Goal: Task Accomplishment & Management: Complete application form

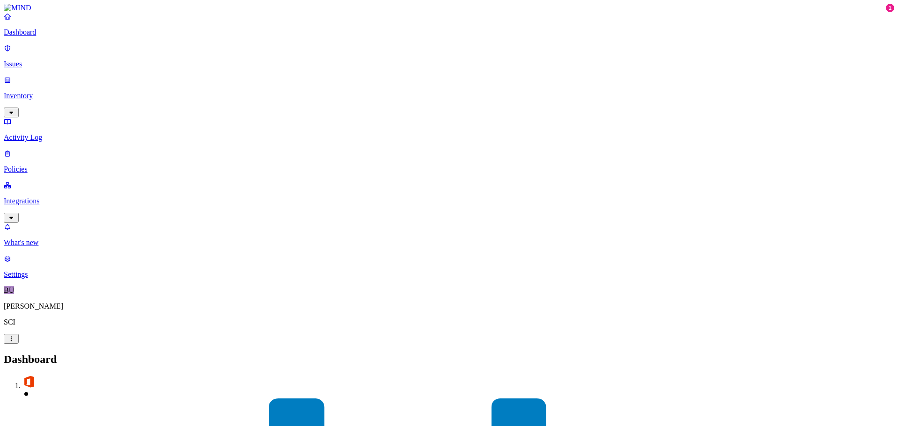
click at [31, 165] on p "Policies" at bounding box center [449, 169] width 891 height 8
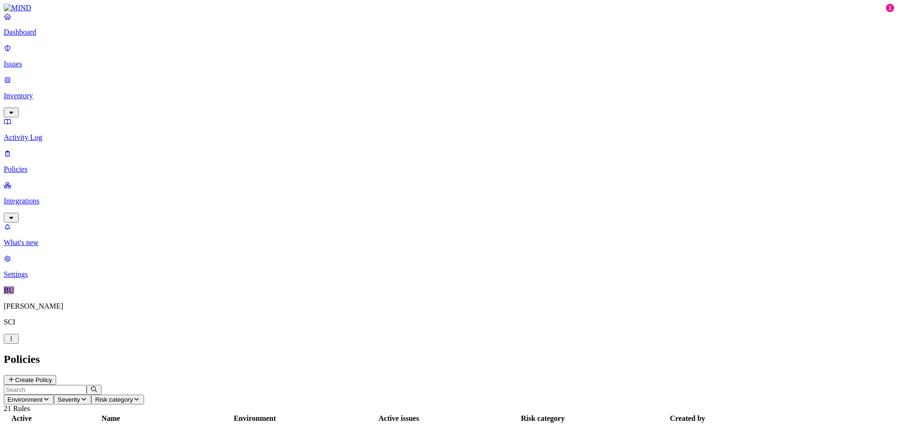
click at [56, 375] on button "Create Policy" at bounding box center [30, 380] width 52 height 10
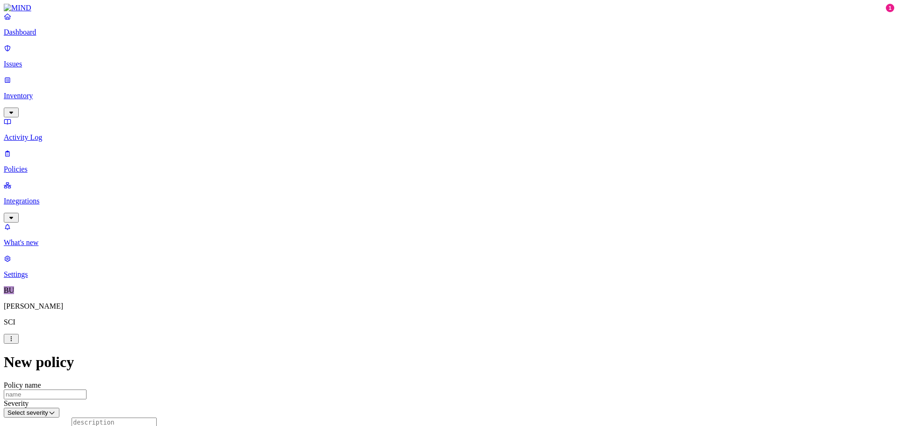
click at [87, 390] on input "Policy name" at bounding box center [45, 395] width 83 height 10
type input "My man"
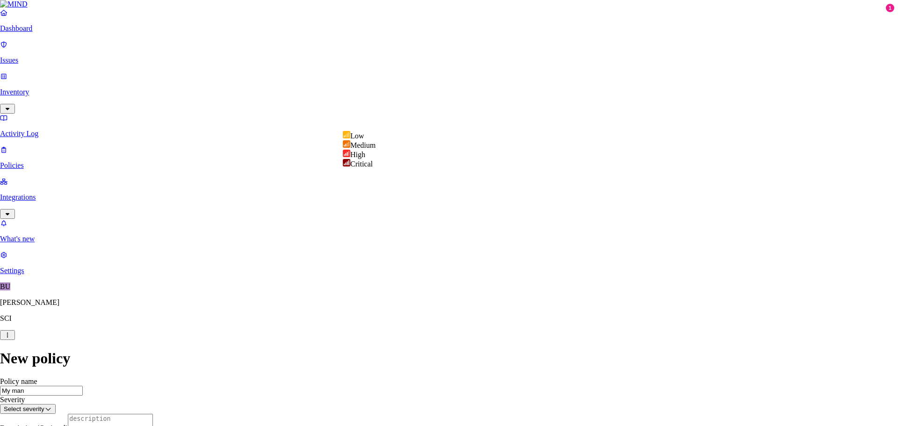
select select "3"
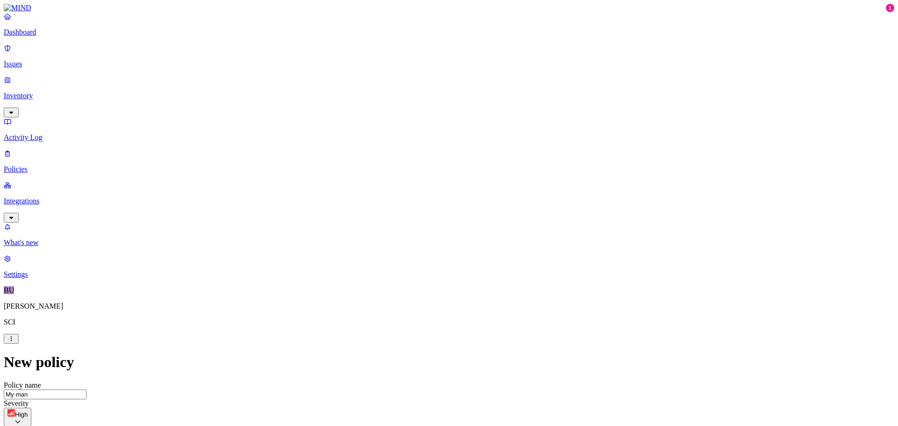
click at [392, 269] on label "File type" at bounding box center [385, 267] width 13 height 16
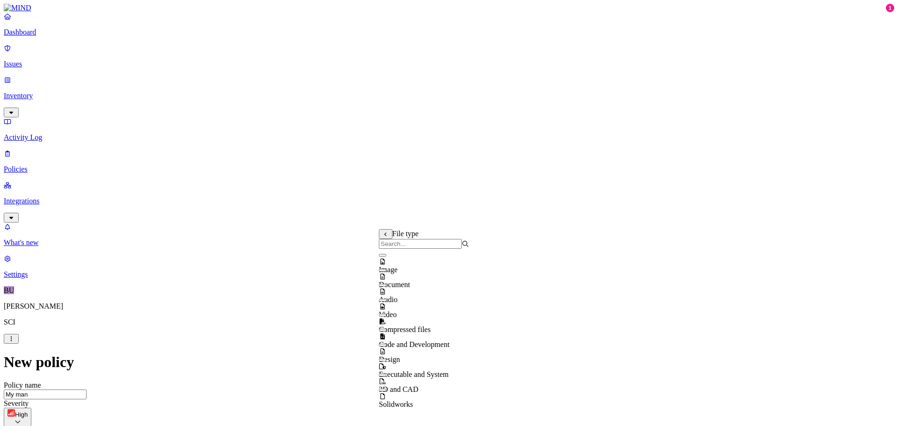
click at [386, 272] on button "button" at bounding box center [382, 270] width 7 height 3
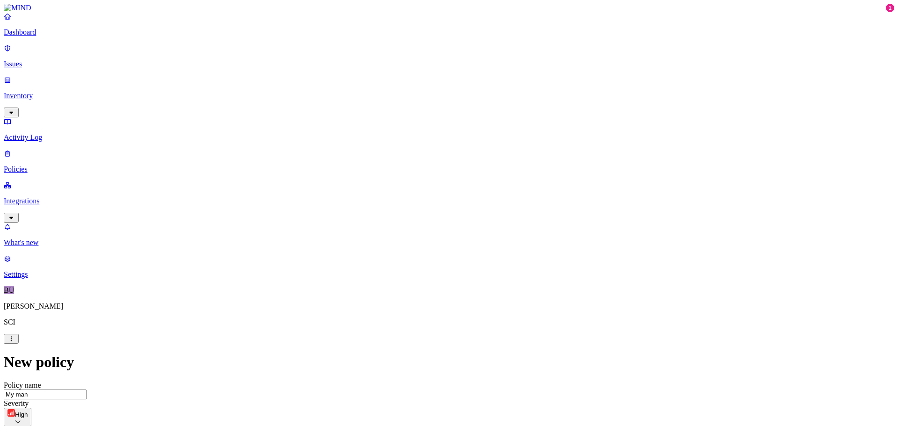
click at [400, 317] on label "Application type" at bounding box center [397, 316] width 36 height 16
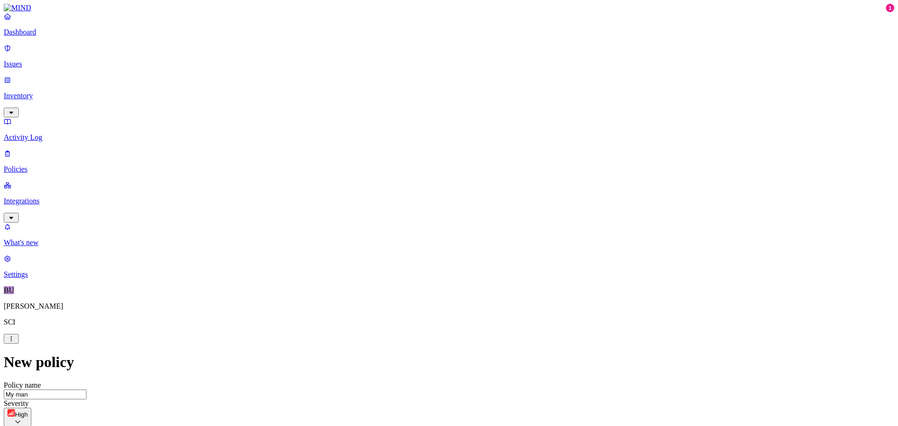
click at [400, 339] on label "Specific application" at bounding box center [395, 331] width 33 height 16
click at [395, 320] on label "Application type" at bounding box center [397, 316] width 36 height 16
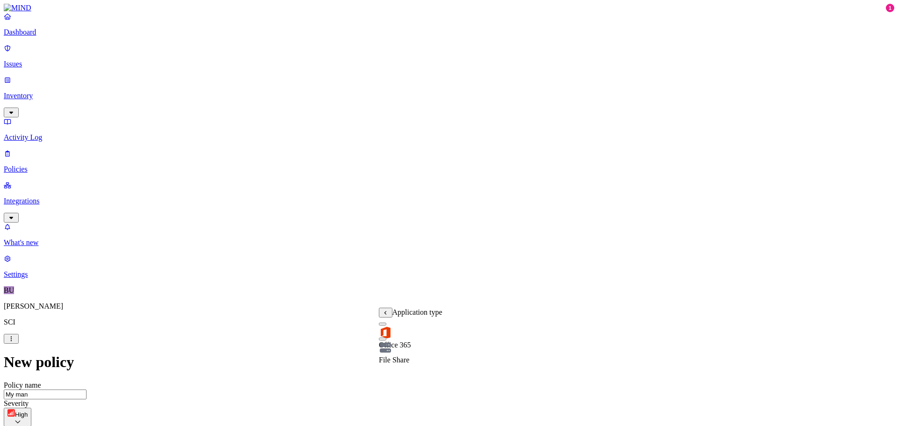
click at [386, 326] on button "button" at bounding box center [382, 324] width 7 height 3
click at [389, 343] on div "File Share" at bounding box center [411, 349] width 64 height 32
click at [384, 292] on html "Dashboard Issues Inventory Activity Log Policies Integrations What's new 1 Sett…" at bounding box center [449, 420] width 898 height 841
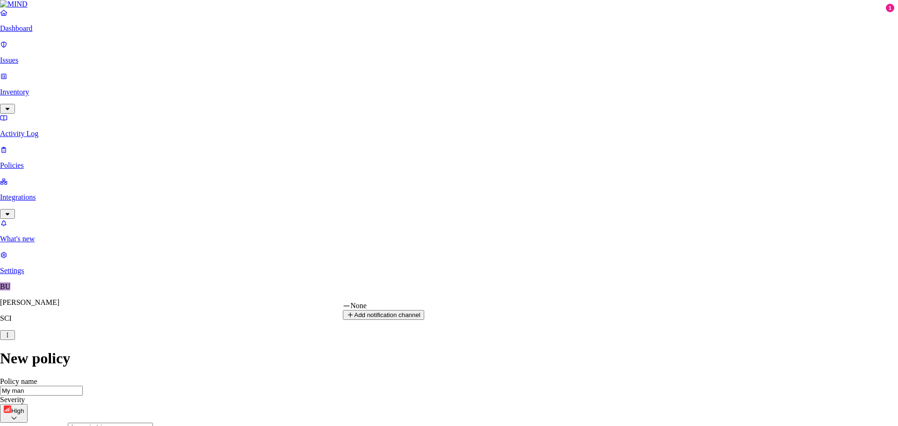
click at [302, 307] on html "Dashboard Issues Inventory Activity Log Policies Integrations What's new 1 Sett…" at bounding box center [449, 432] width 898 height 864
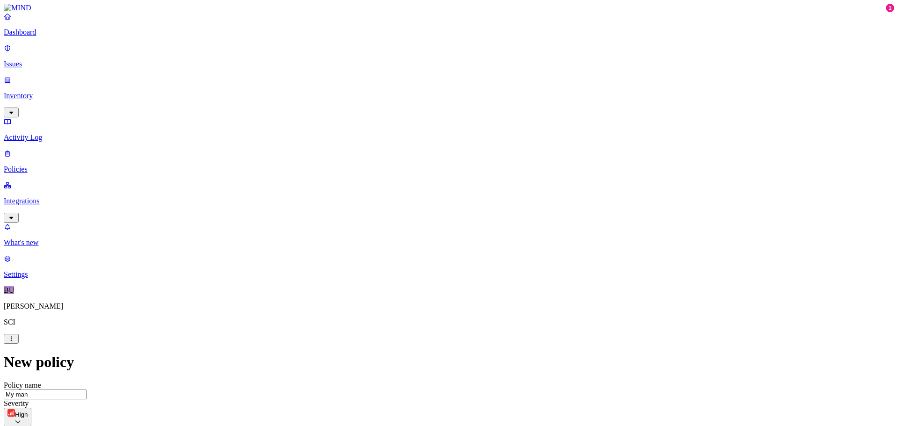
click at [367, 381] on html "Dashboard Issues Inventory Activity Log Policies Integrations What's new 1 Sett…" at bounding box center [449, 433] width 898 height 867
drag, startPoint x: 895, startPoint y: 320, endPoint x: 895, endPoint y: 351, distance: 30.9
click at [895, 351] on html "Dashboard Issues Inventory Activity Log Policies Integrations What's new 1 Sett…" at bounding box center [449, 433] width 898 height 867
click at [645, 349] on html "Dashboard Issues Inventory Activity Log Policies Integrations What's new 1 Sett…" at bounding box center [449, 433] width 898 height 867
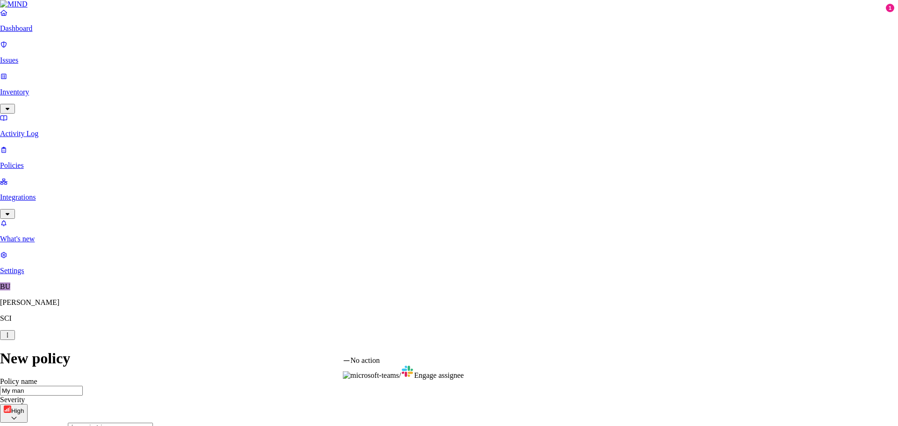
select select "1"
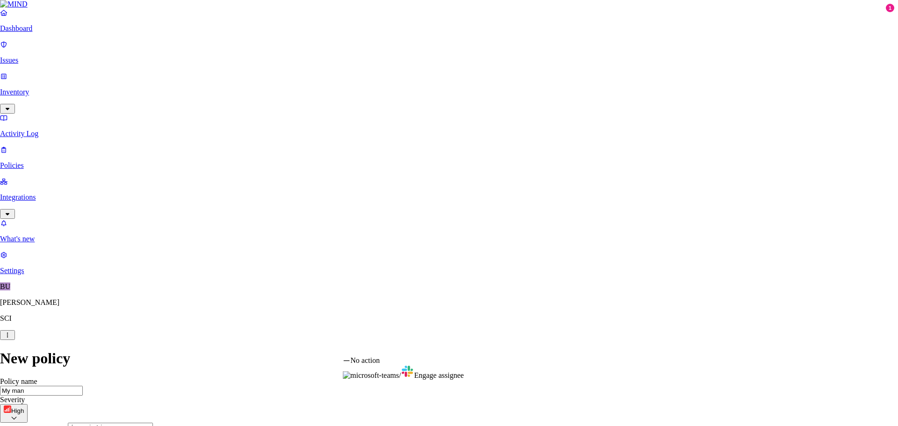
click at [455, 360] on div "No action / Engage assignee" at bounding box center [403, 367] width 121 height 23
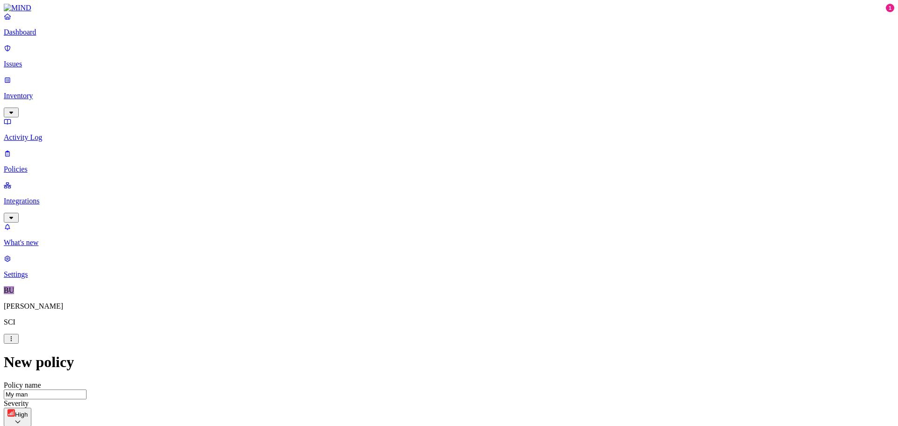
scroll to position [0, 0]
drag, startPoint x: 891, startPoint y: 211, endPoint x: 898, endPoint y: 22, distance: 189.6
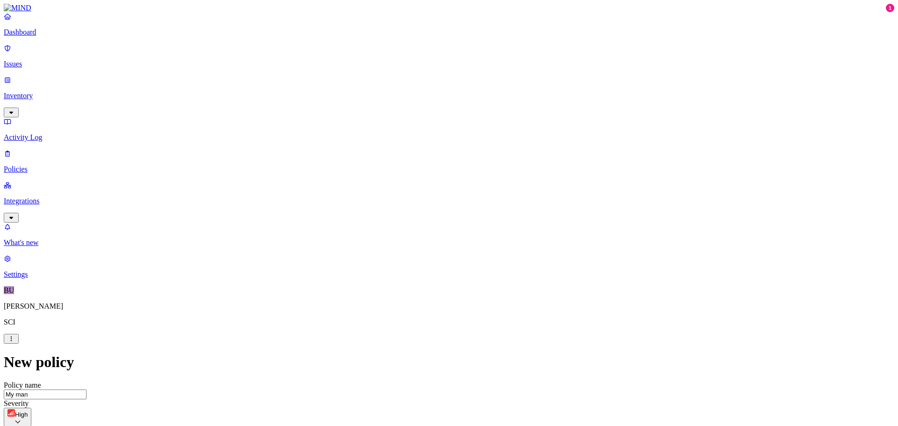
scroll to position [280, 0]
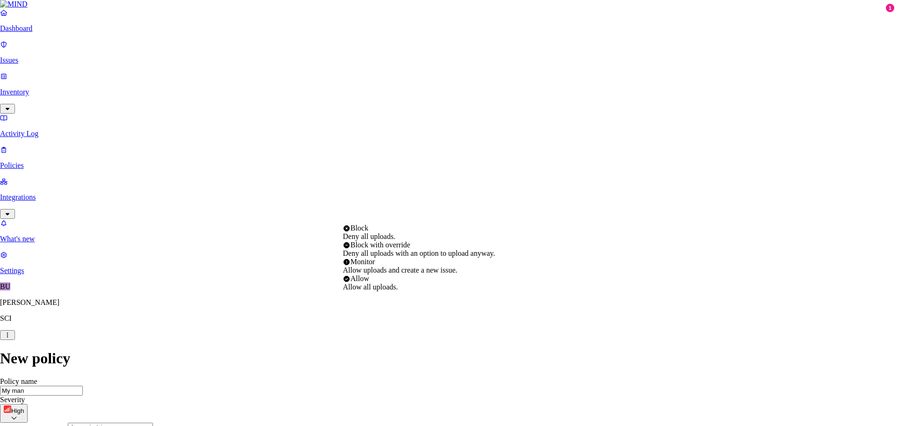
select select "4"
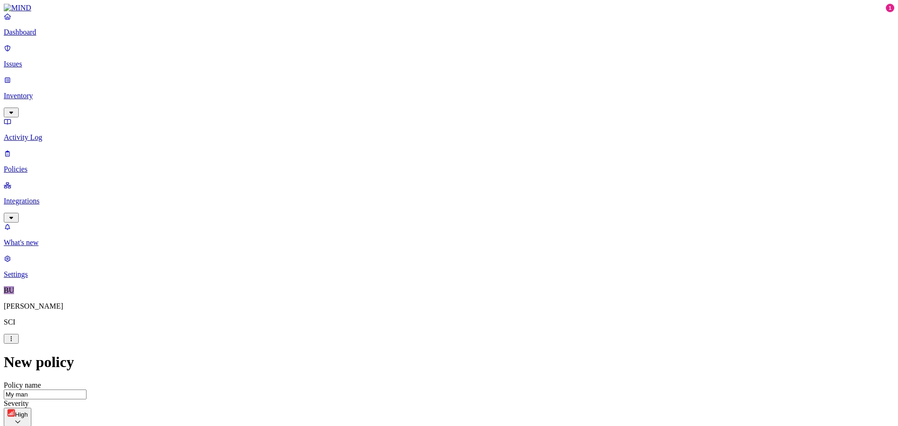
click at [402, 144] on label "Classification" at bounding box center [399, 140] width 41 height 8
click at [386, 193] on button "button" at bounding box center [382, 191] width 7 height 3
click at [386, 178] on button "button" at bounding box center [382, 176] width 7 height 3
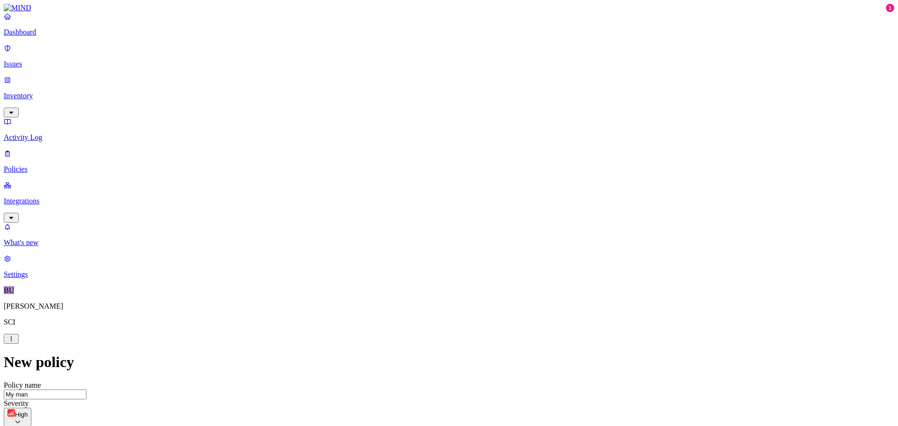
click at [420, 201] on label "Web Domain" at bounding box center [408, 198] width 24 height 16
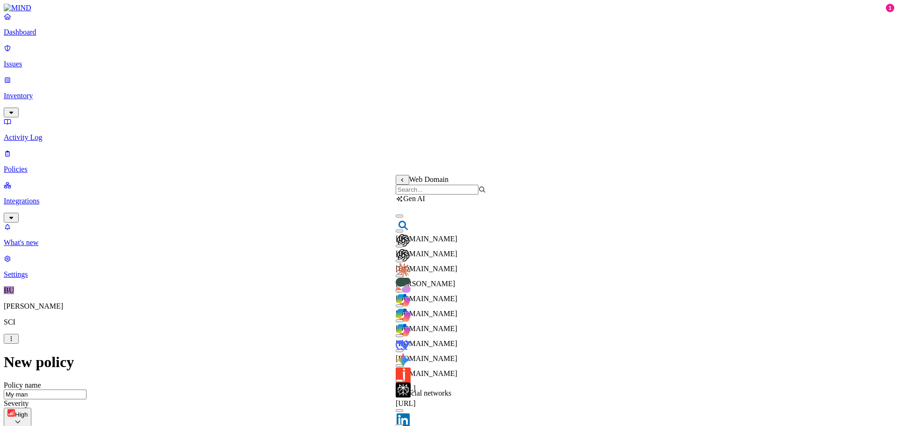
scroll to position [0, 0]
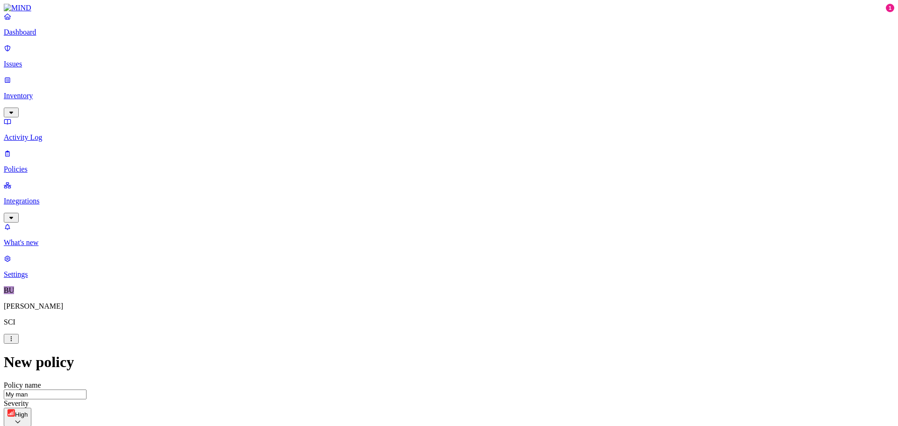
click at [419, 185] on label "Web Category" at bounding box center [410, 183] width 28 height 16
click at [403, 197] on button "button" at bounding box center [399, 196] width 7 height 3
click at [403, 212] on button "button" at bounding box center [399, 211] width 7 height 3
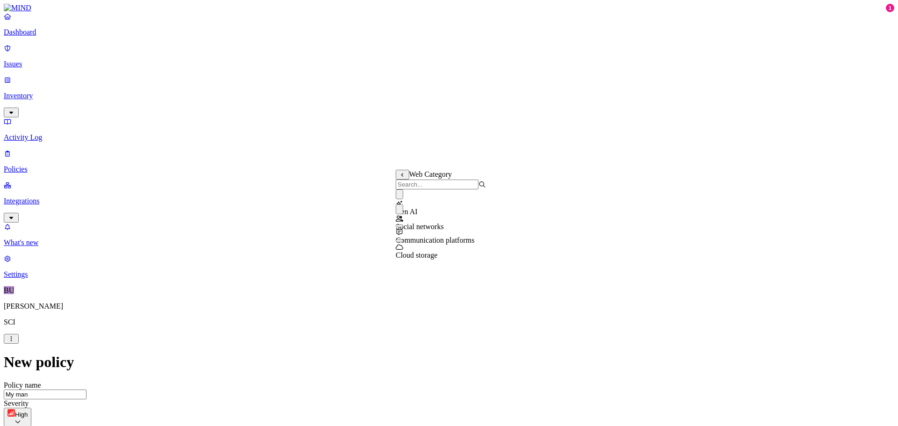
click at [403, 227] on button "button" at bounding box center [399, 226] width 7 height 3
click at [403, 242] on button "button" at bounding box center [399, 241] width 7 height 3
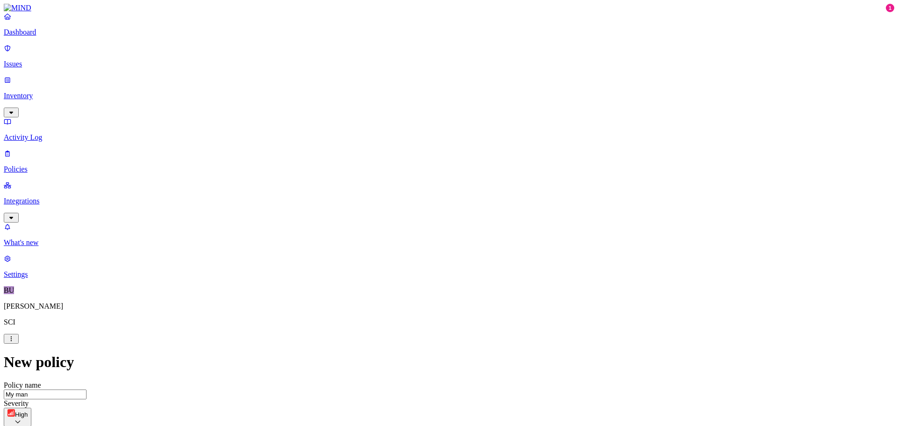
click at [408, 284] on label "Groups" at bounding box center [400, 282] width 22 height 8
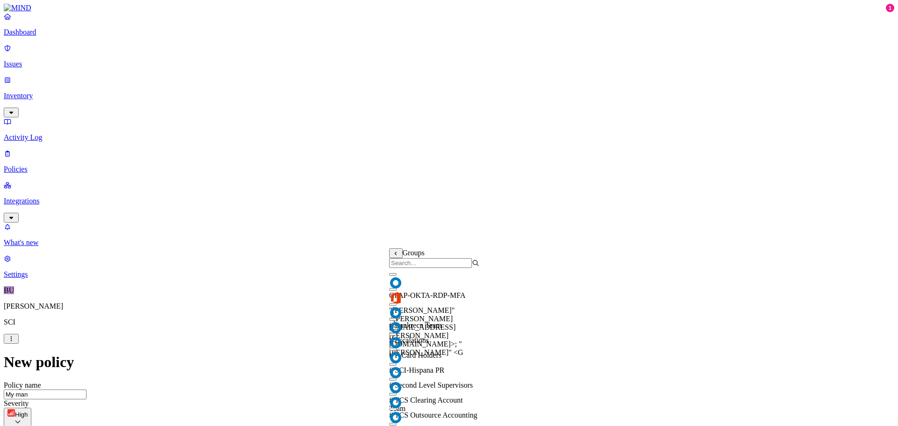
click at [472, 268] on input "search" at bounding box center [430, 263] width 83 height 10
click at [396, 255] on icon at bounding box center [396, 254] width 2 height 4
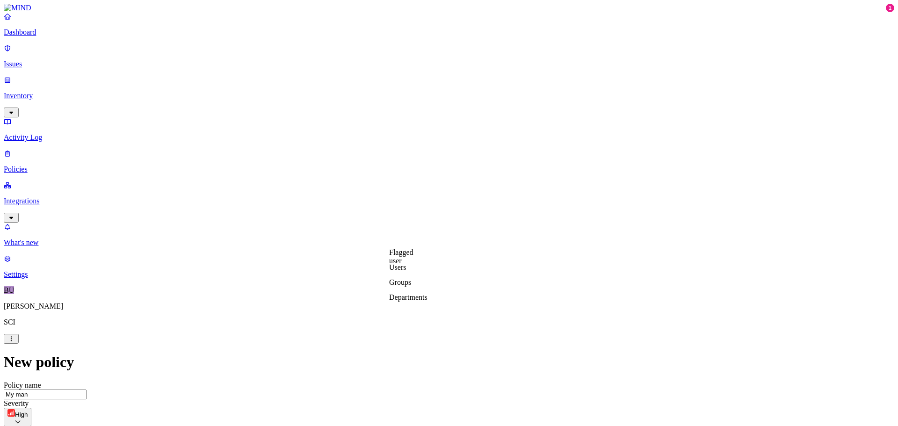
click at [406, 271] on label "Users" at bounding box center [397, 267] width 17 height 8
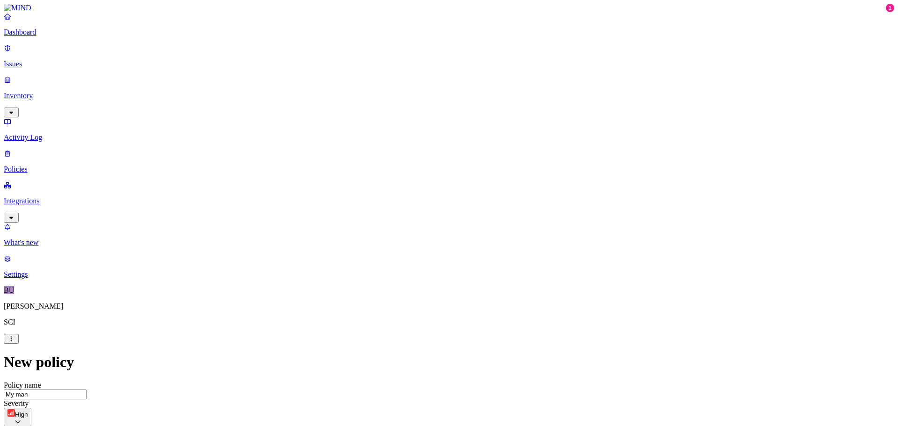
scroll to position [99, 0]
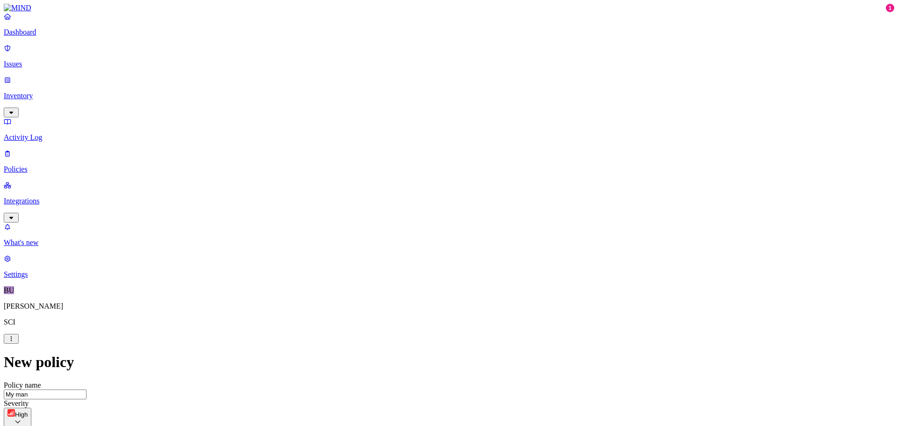
scroll to position [315, 0]
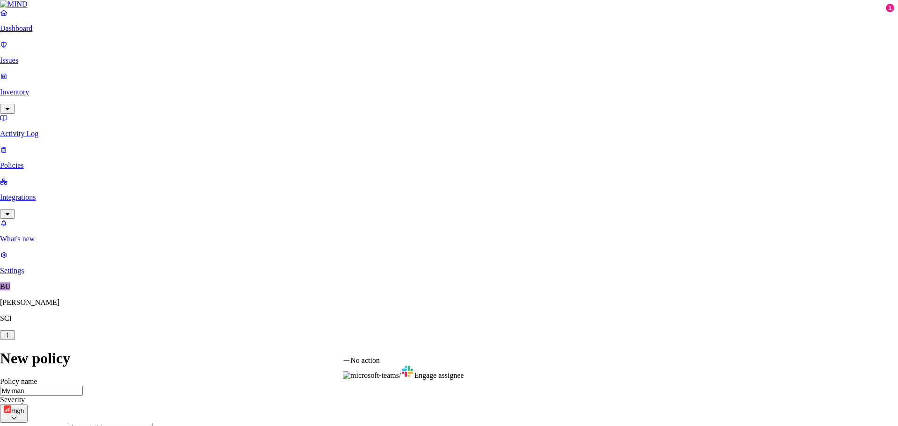
click at [371, 348] on html "Dashboard Issues Inventory Activity Log Policies Integrations What's new 1 Sett…" at bounding box center [449, 409] width 898 height 818
select select "0"
